Goal: Information Seeking & Learning: Learn about a topic

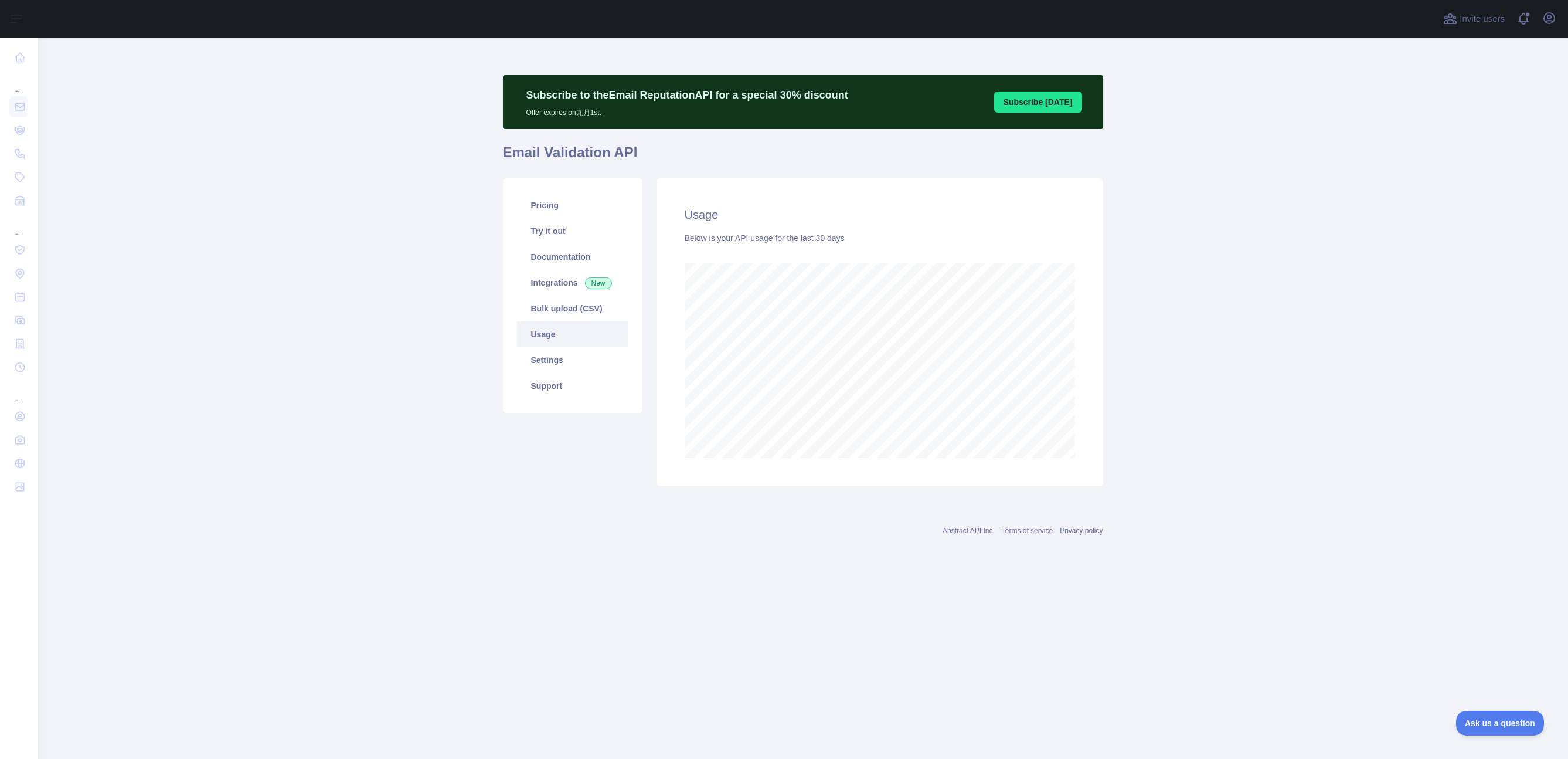
scroll to position [722, 1531]
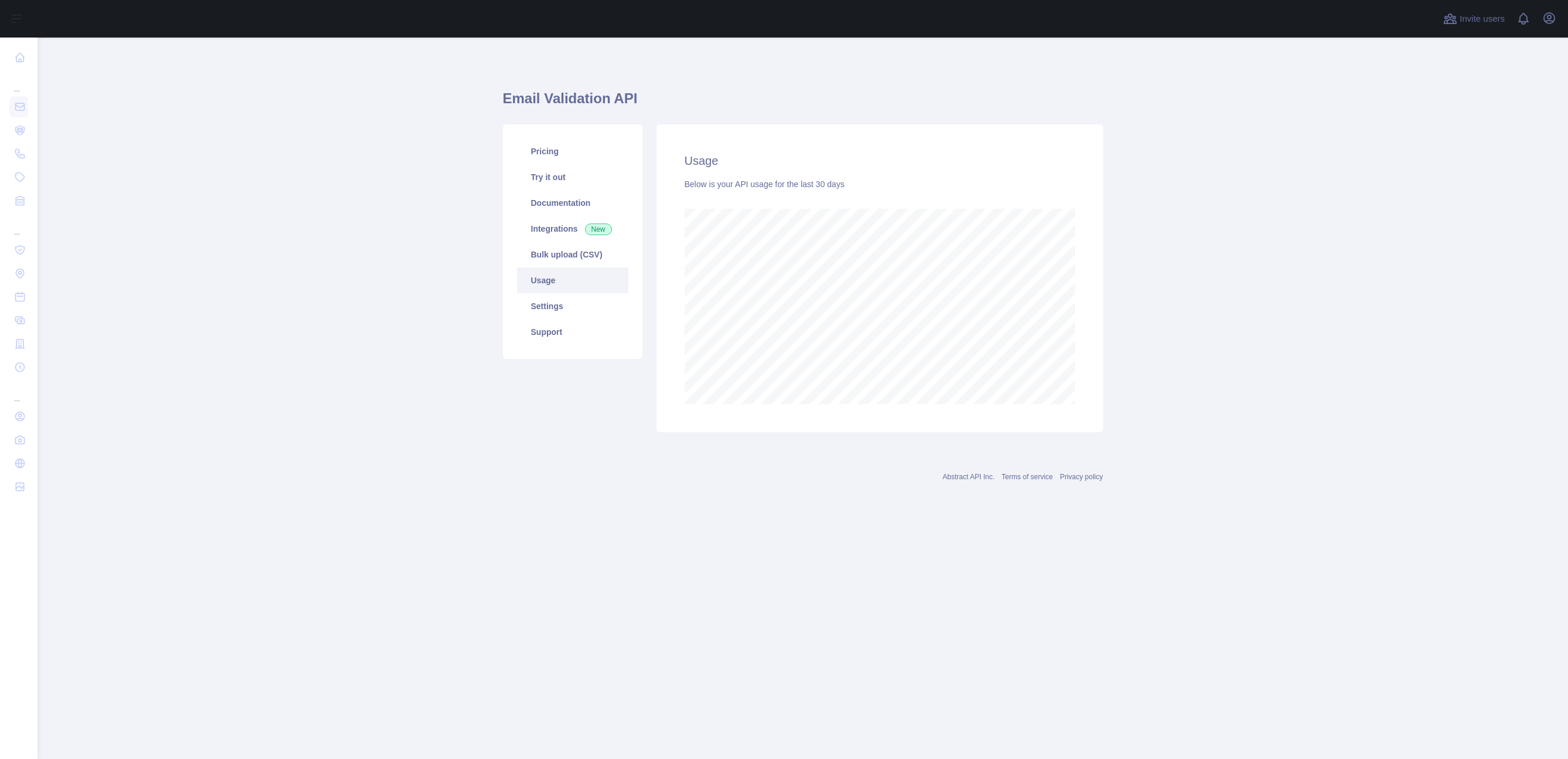
scroll to position [722, 1531]
click at [365, 232] on main "Email Validation API Pricing Try it out Documentation Integrations New Bulk upl…" at bounding box center [802, 398] width 1531 height 722
click at [312, 246] on main "Email Validation API Pricing Try it out Documentation Integrations New Bulk upl…" at bounding box center [802, 398] width 1531 height 722
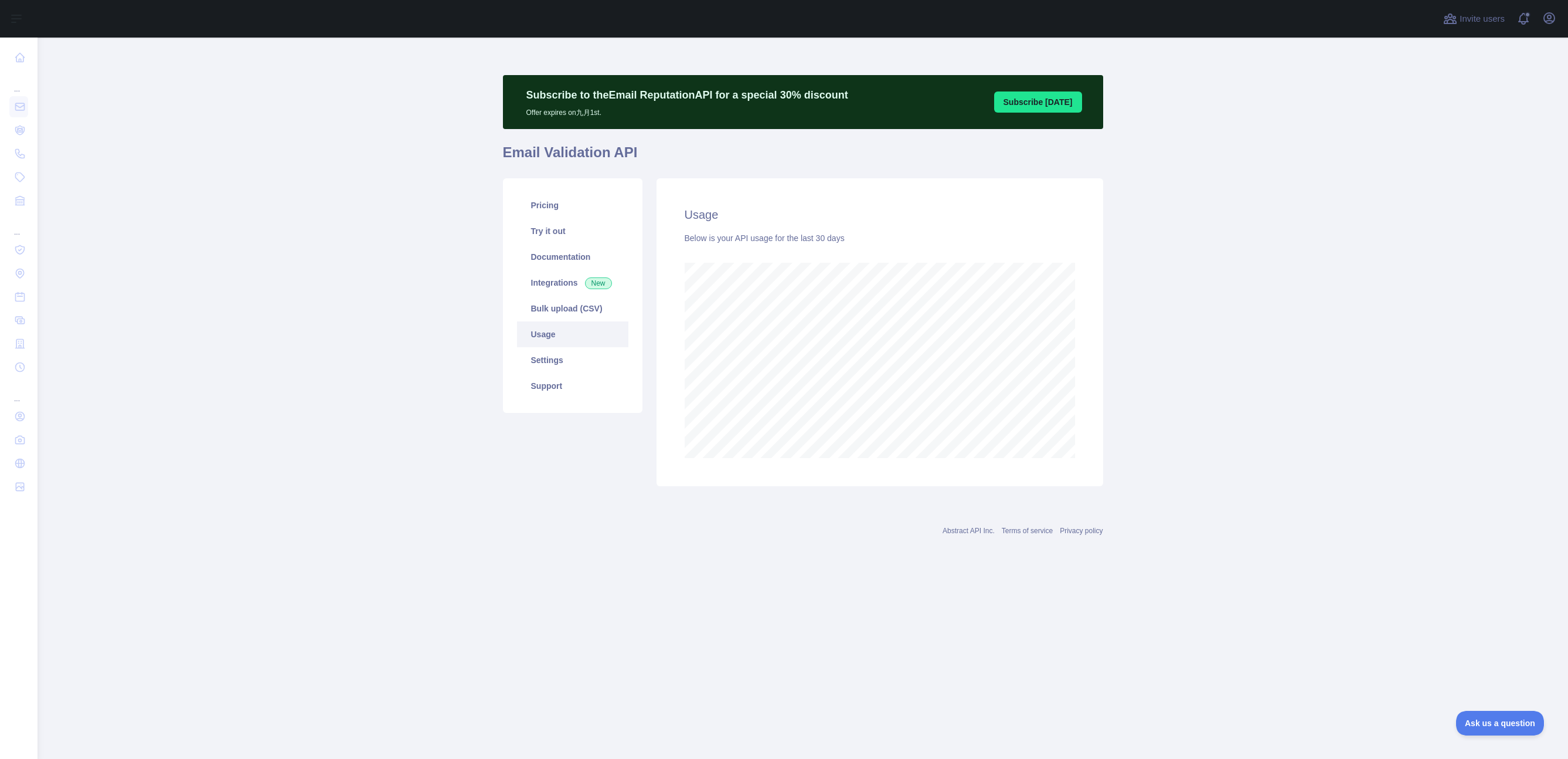
click at [334, 245] on main "Subscribe to the Email Reputation API for a special 30 % discount Offer expires…" at bounding box center [802, 398] width 1531 height 722
